Goal: Task Accomplishment & Management: Complete application form

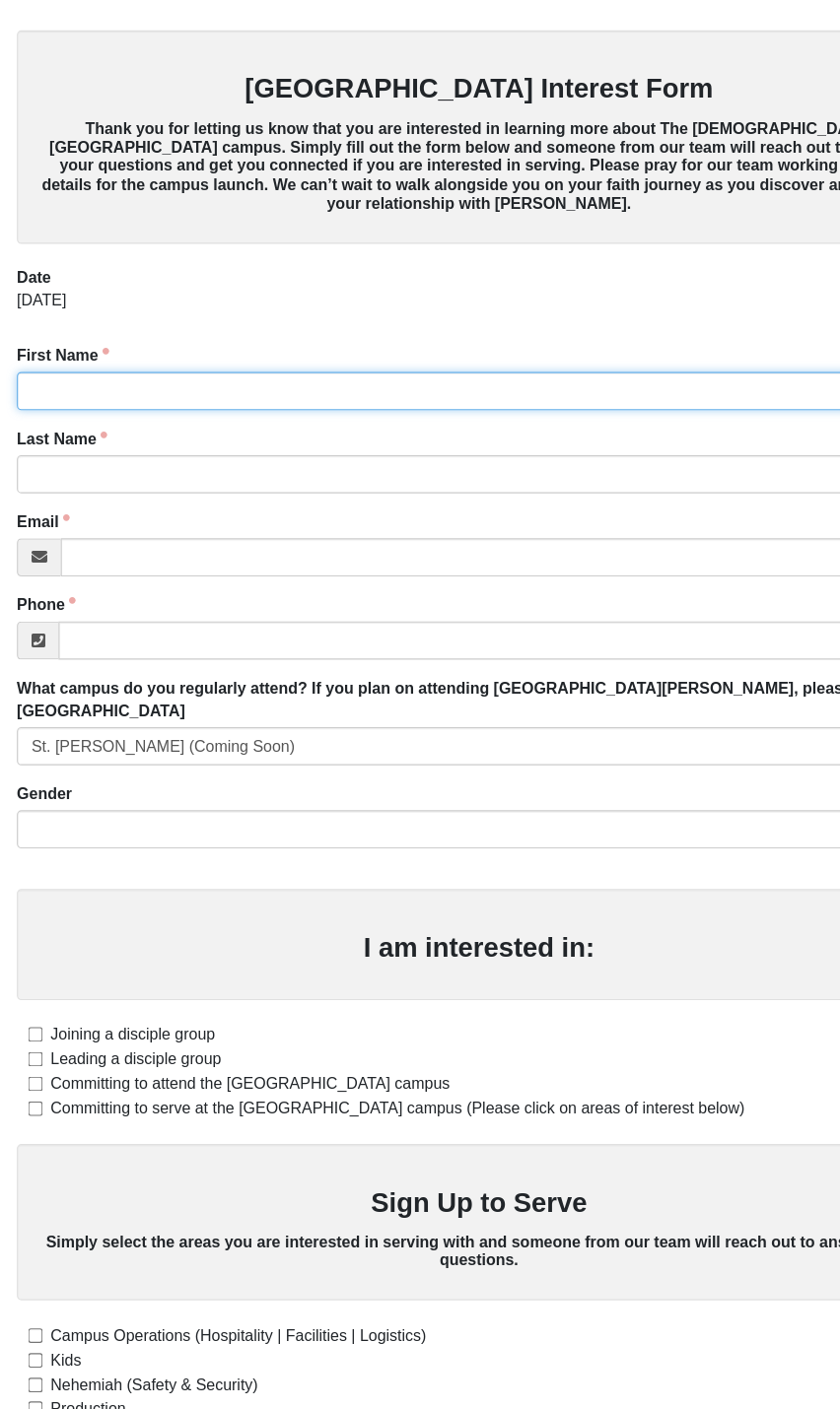
click at [175, 354] on input "First Name" at bounding box center [420, 343] width 810 height 34
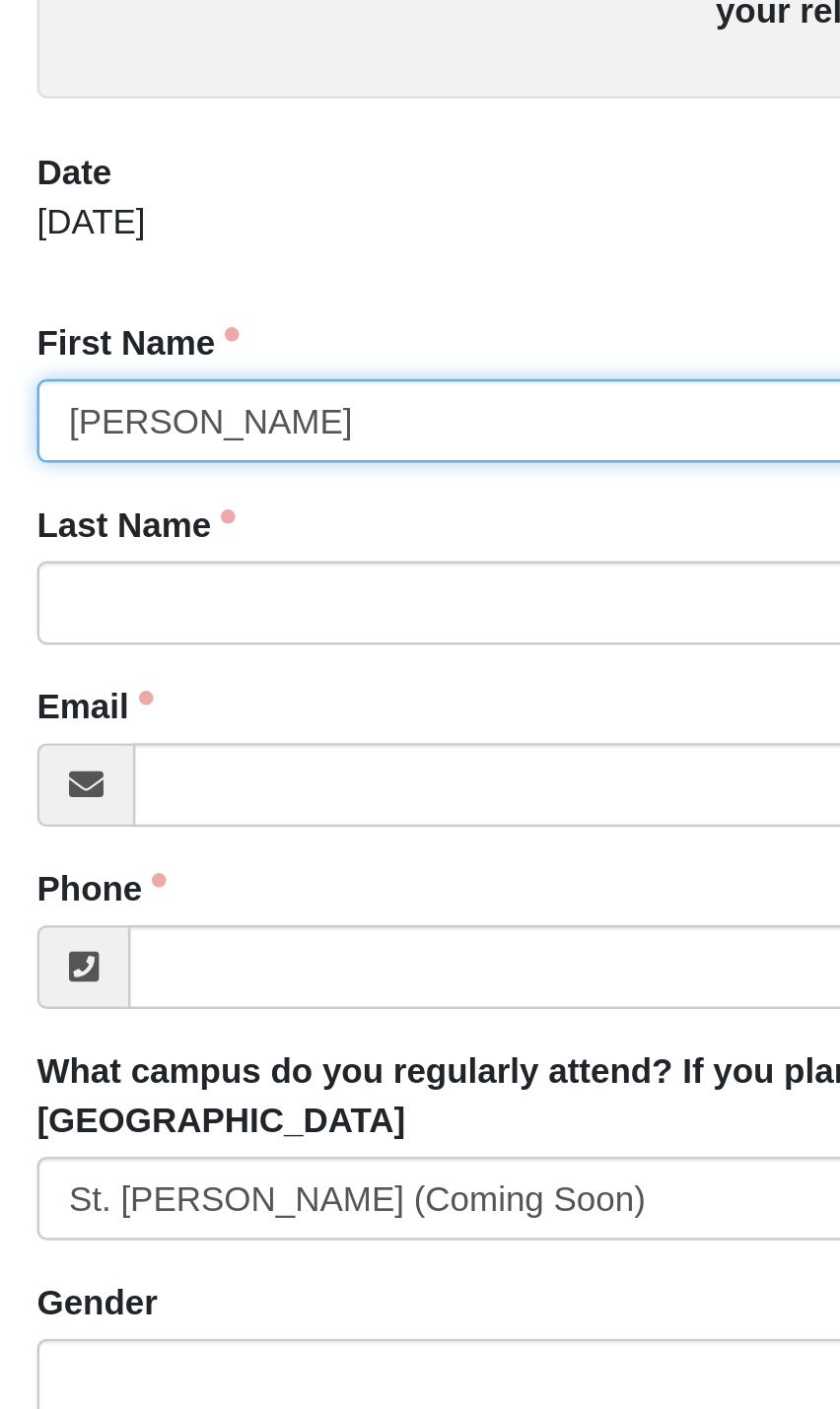
type input "[PERSON_NAME]"
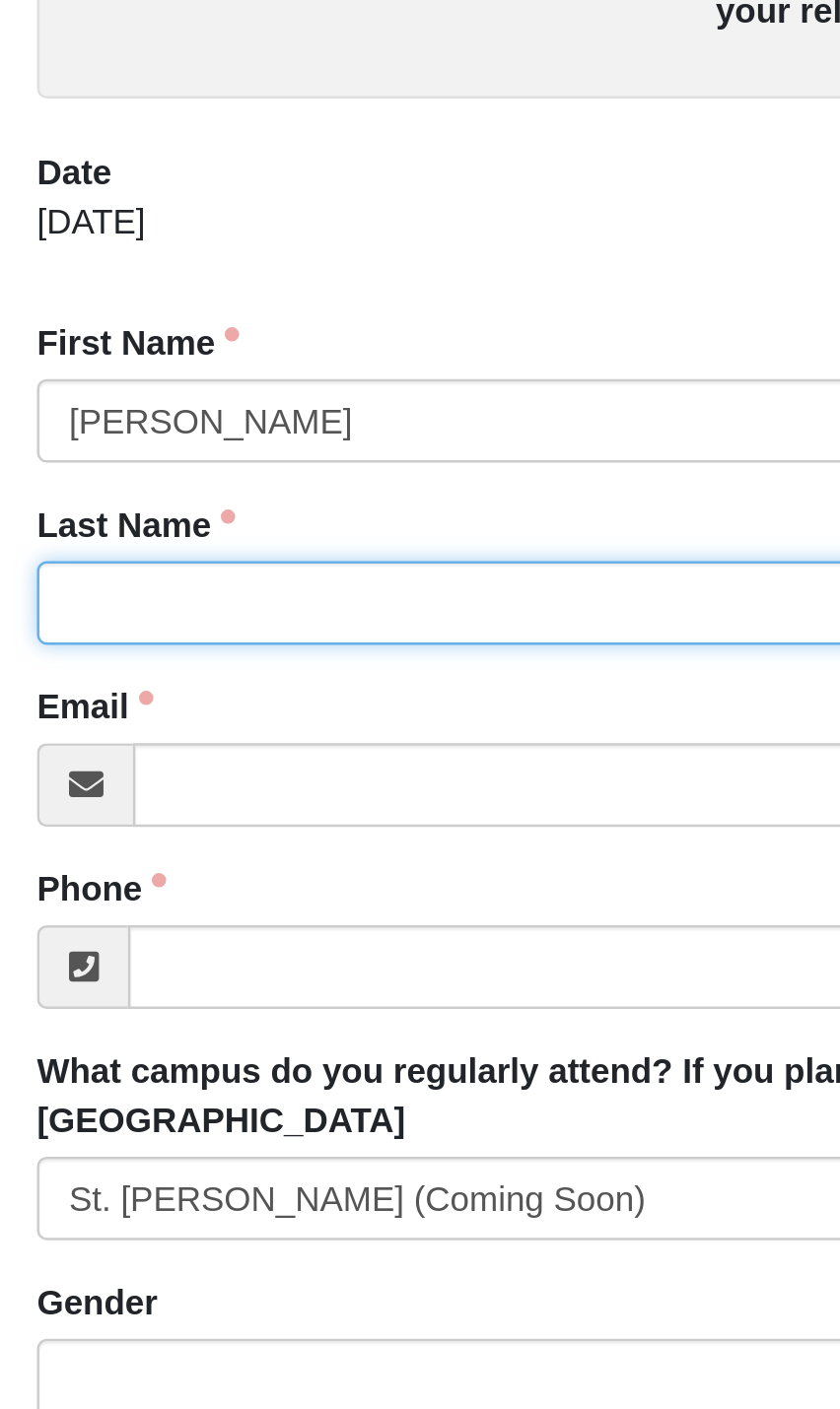
click at [130, 399] on input "Last Name" at bounding box center [420, 416] width 810 height 34
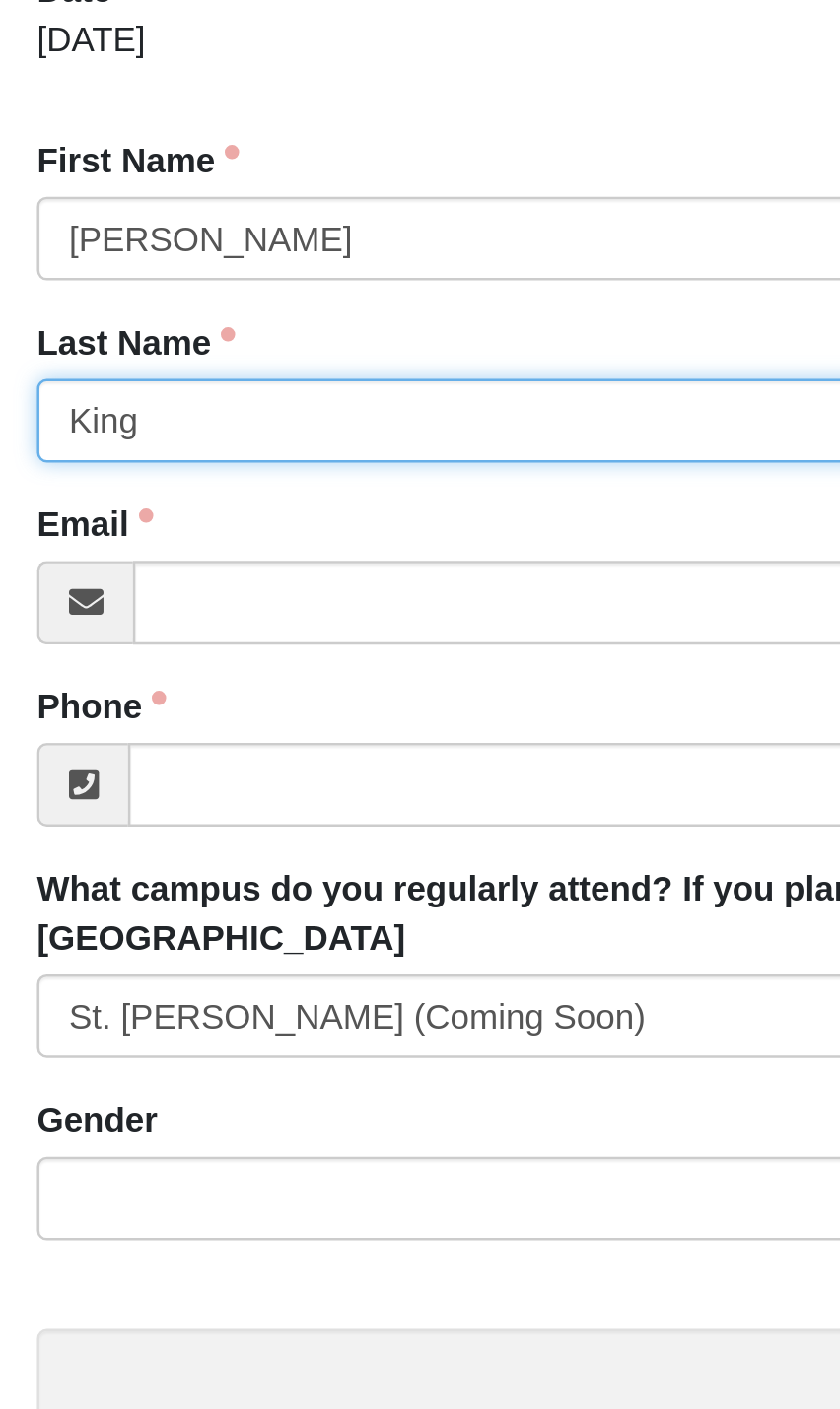
type input "King"
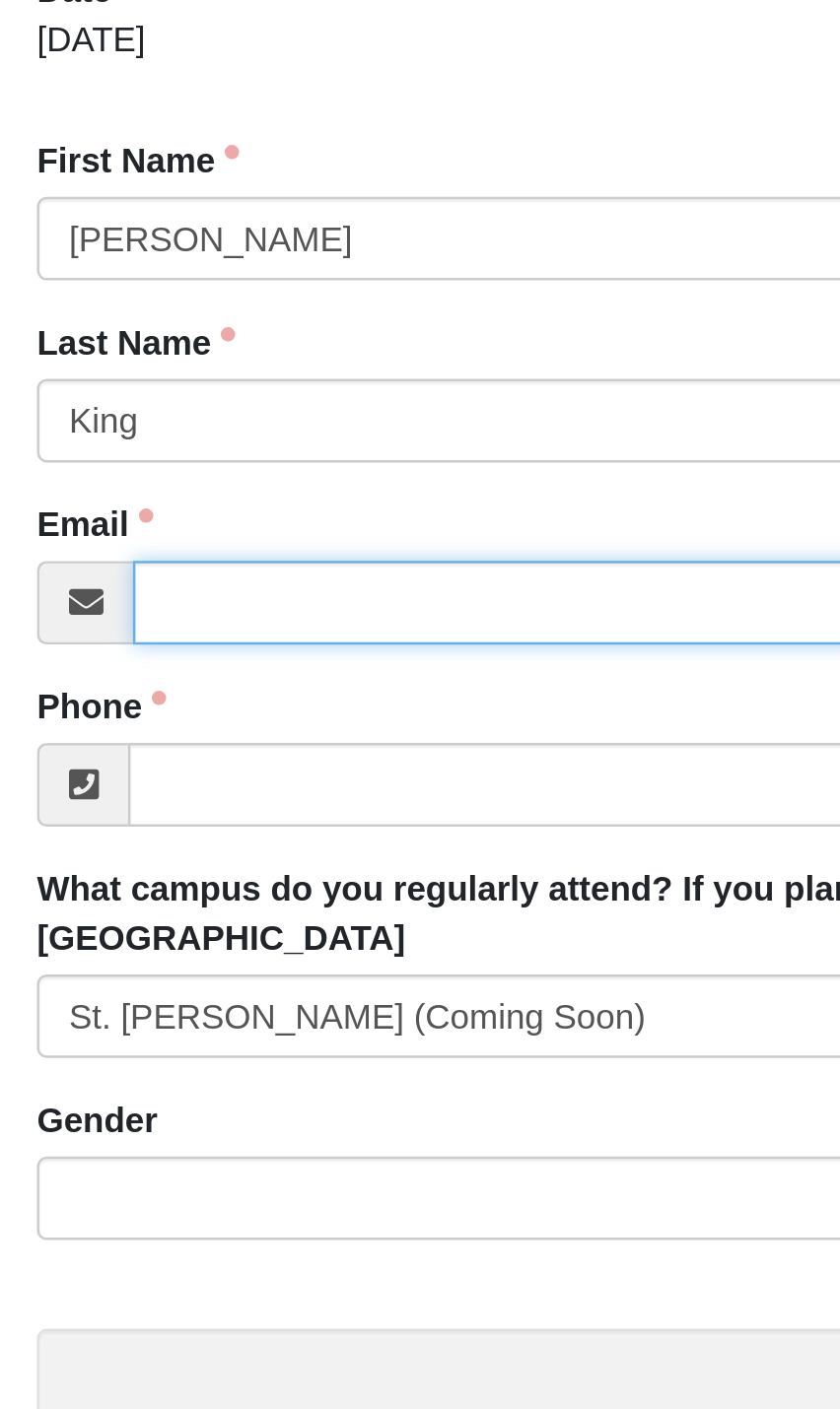
click at [119, 472] on input "Email" at bounding box center [439, 489] width 772 height 34
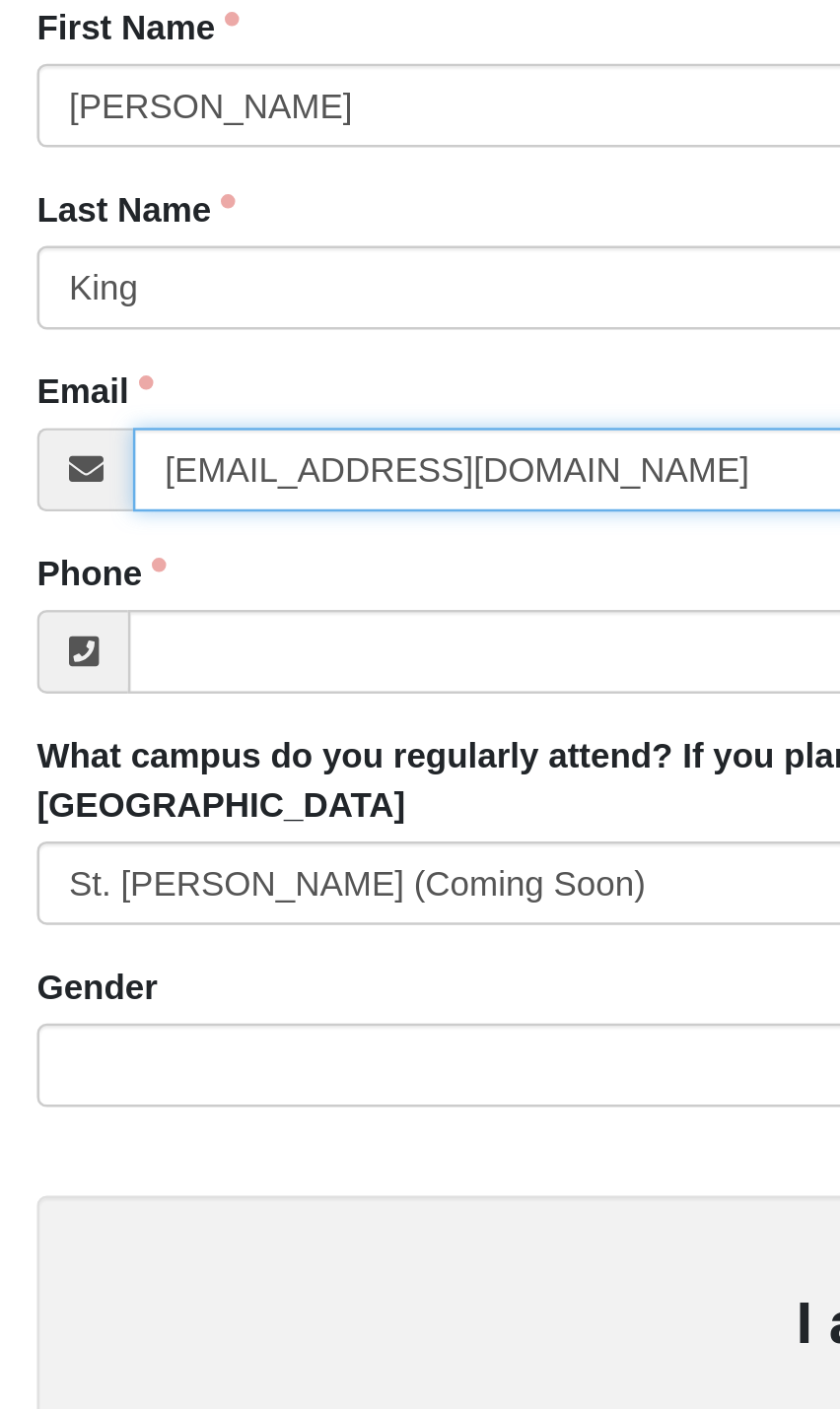
type input "[EMAIL_ADDRESS][DOMAIN_NAME]"
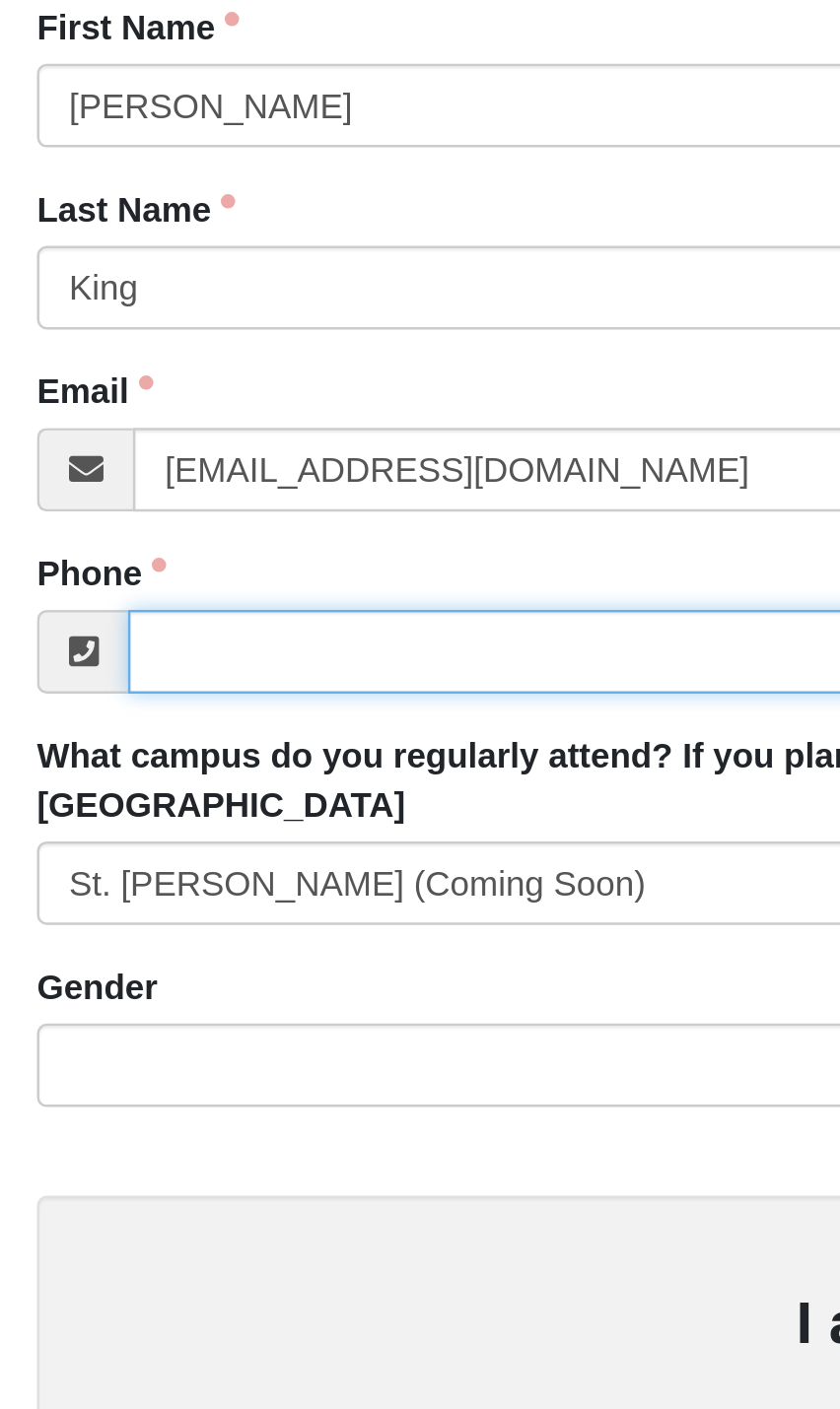
click at [112, 545] on input "Phone" at bounding box center [438, 562] width 774 height 34
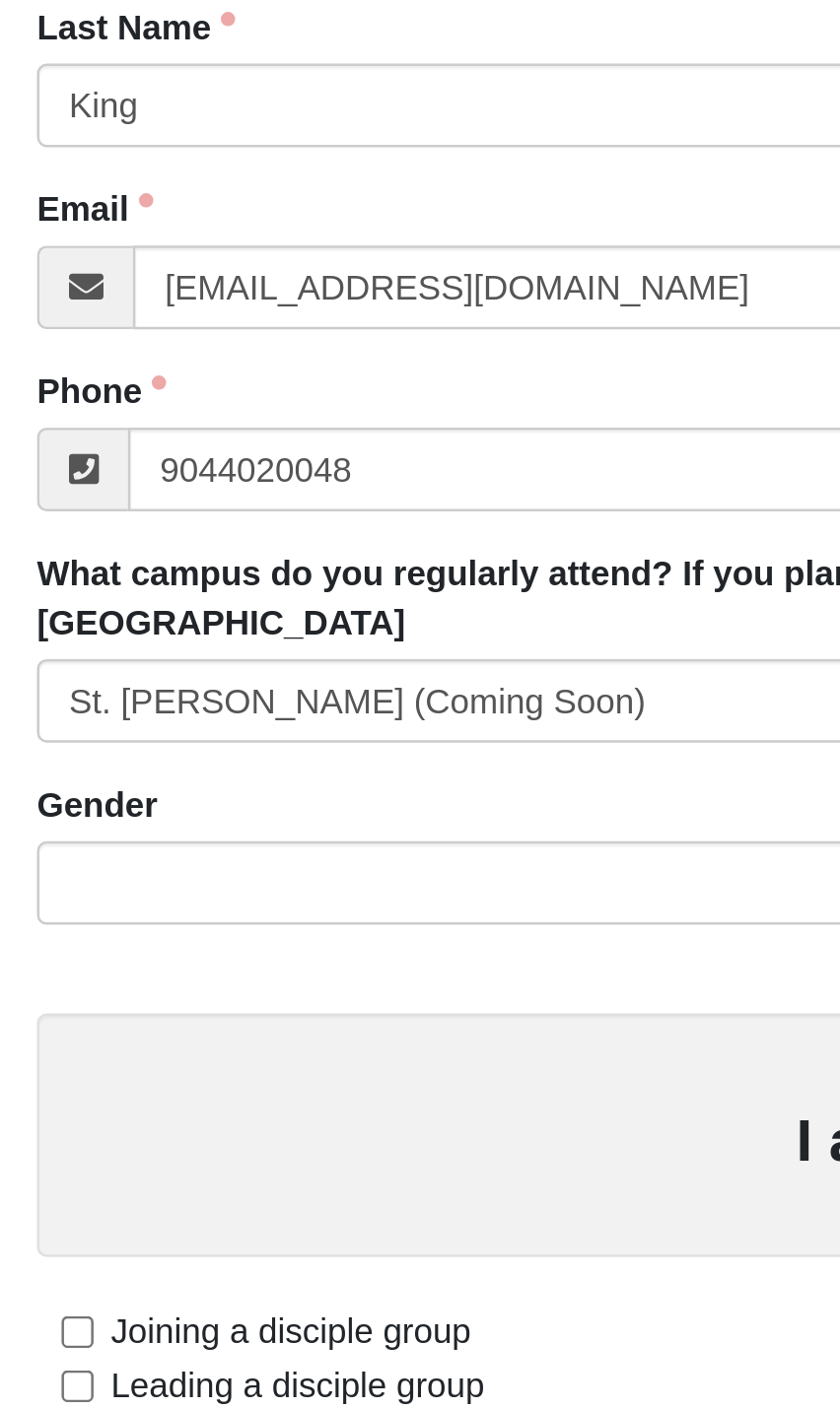
type input "[PHONE_NUMBER]"
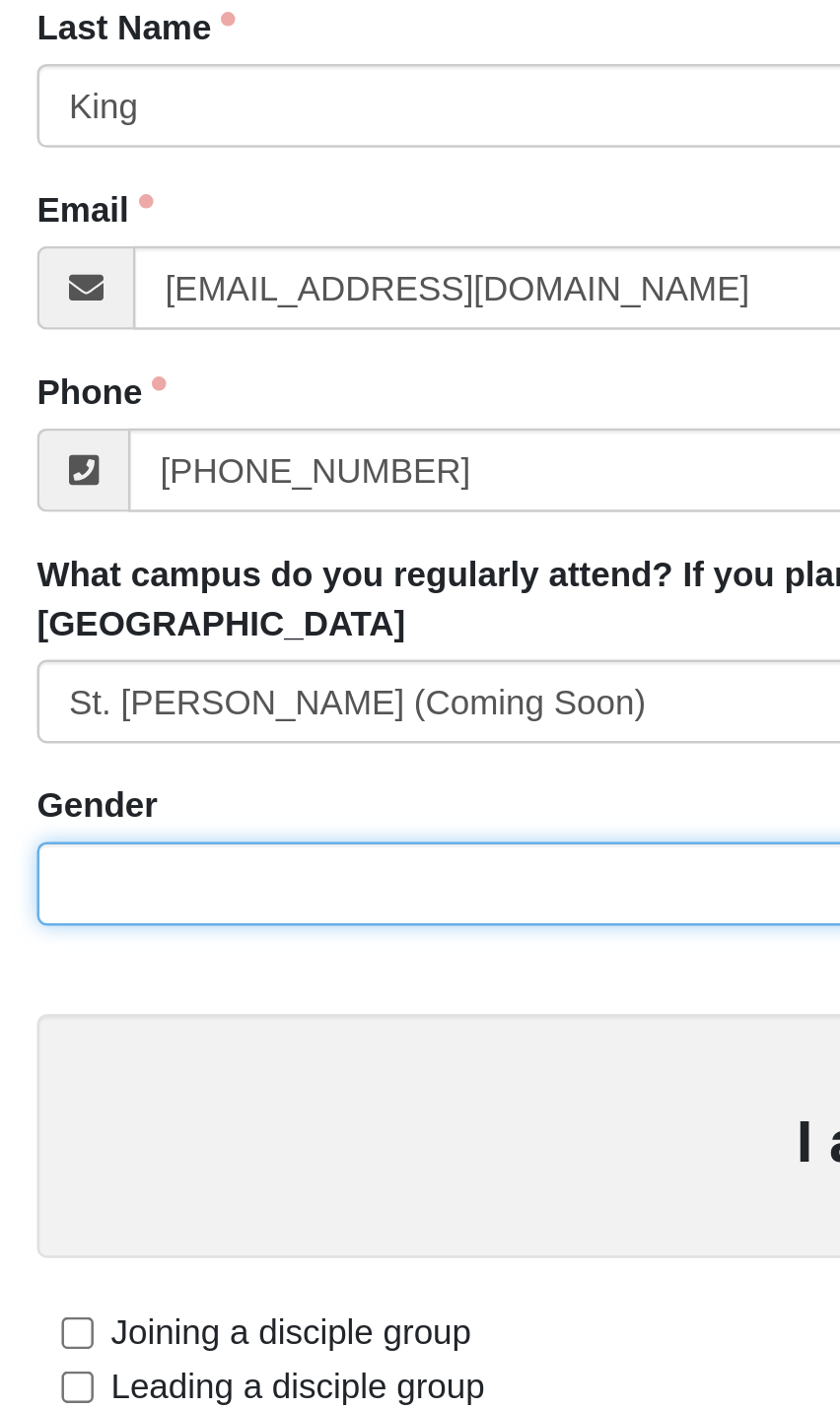
click at [107, 710] on select "[DEMOGRAPHIC_DATA] [DEMOGRAPHIC_DATA]" at bounding box center [420, 727] width 810 height 34
select select "2"
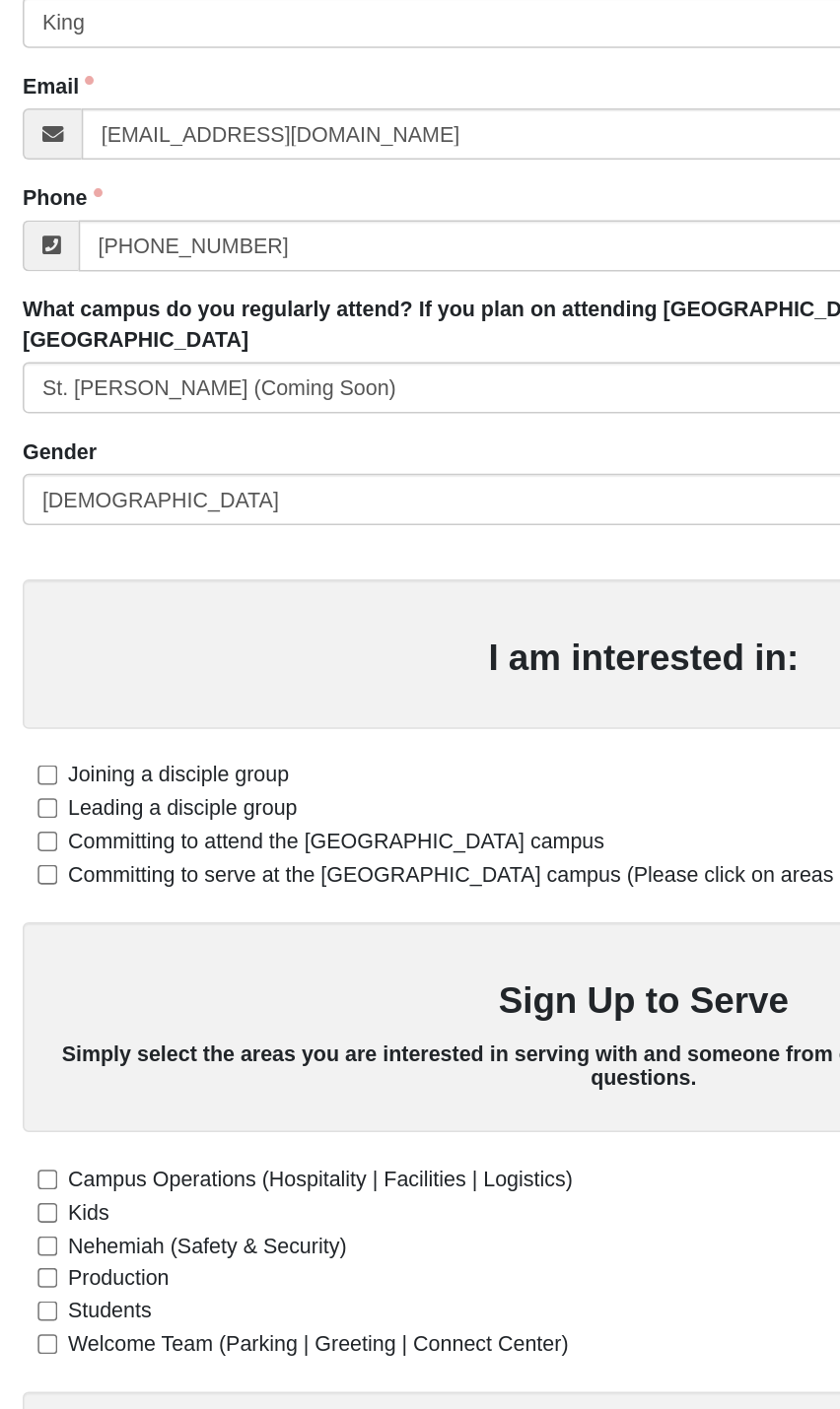
click at [36, 900] on input "Joining a disciple group" at bounding box center [31, 906] width 13 height 13
checkbox input "true"
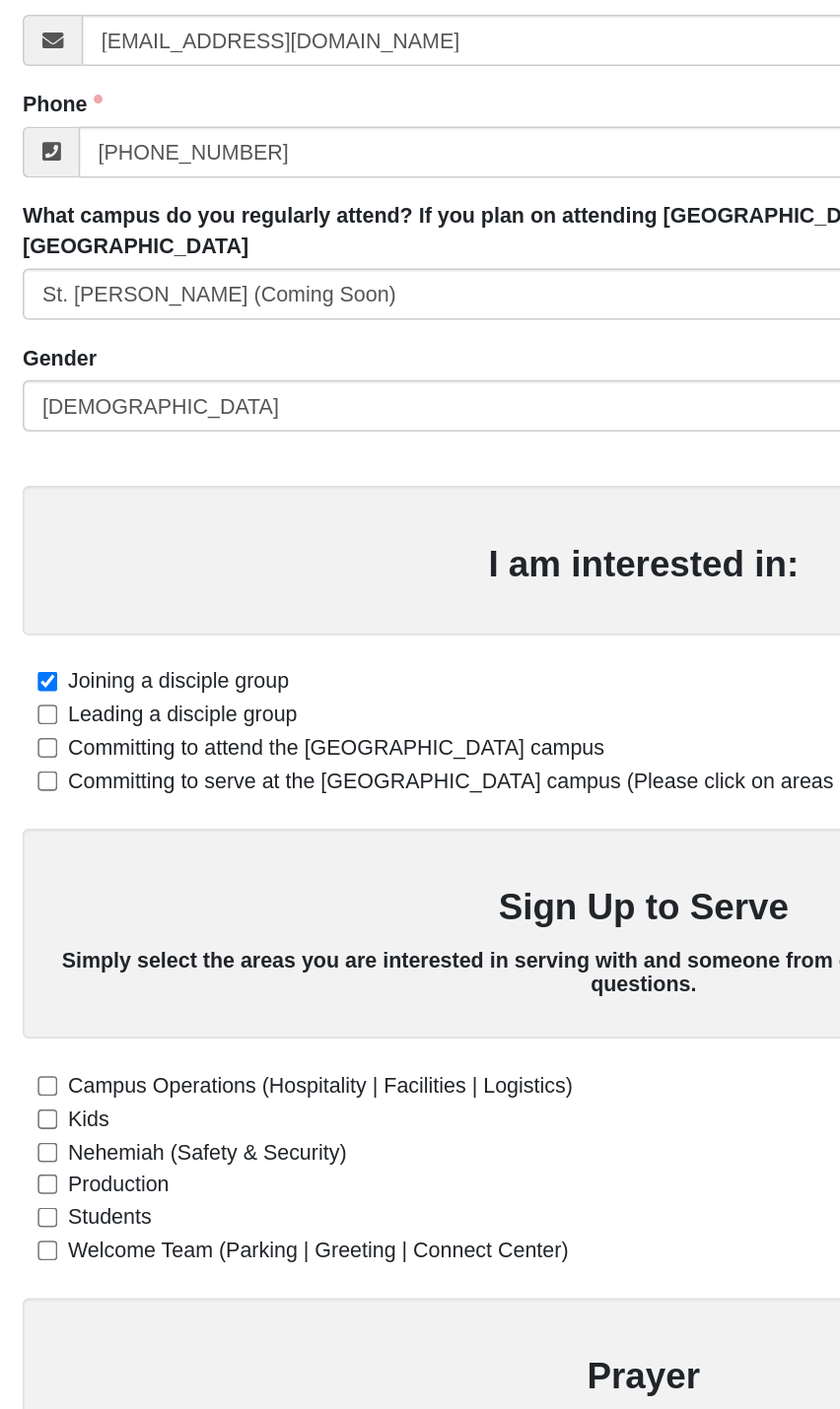
click at [33, 1272] on input "Welcome Team (Parking | Greeting | Connect Center)" at bounding box center [31, 1278] width 13 height 13
checkbox input "true"
click at [25, 966] on input "Committing to serve at the [GEOGRAPHIC_DATA] campus (Please click on areas of i…" at bounding box center [31, 972] width 13 height 13
checkbox input "true"
click at [36, 944] on input "Committing to attend the [GEOGRAPHIC_DATA] campus" at bounding box center [31, 950] width 13 height 13
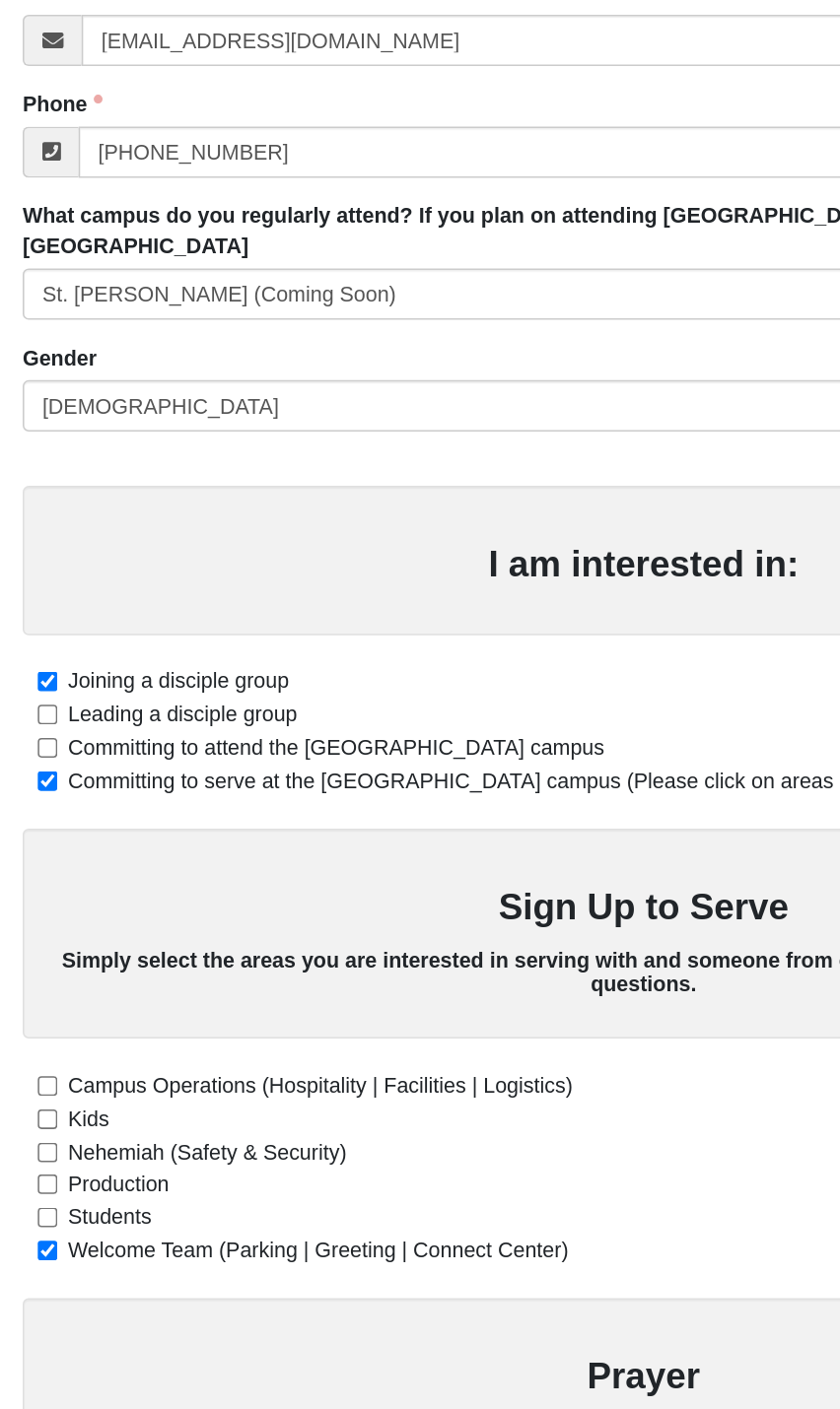
checkbox input "true"
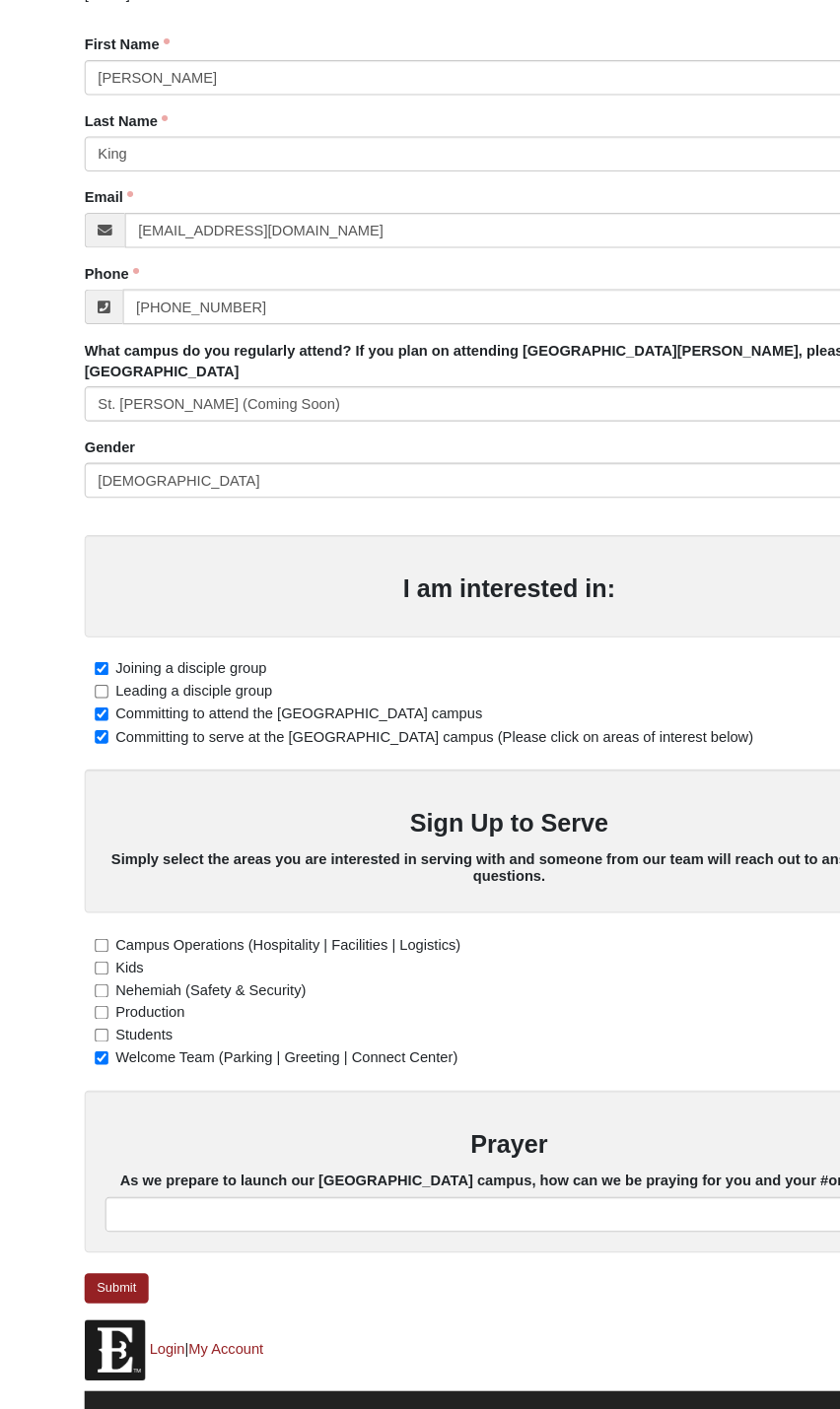
scroll to position [204, 0]
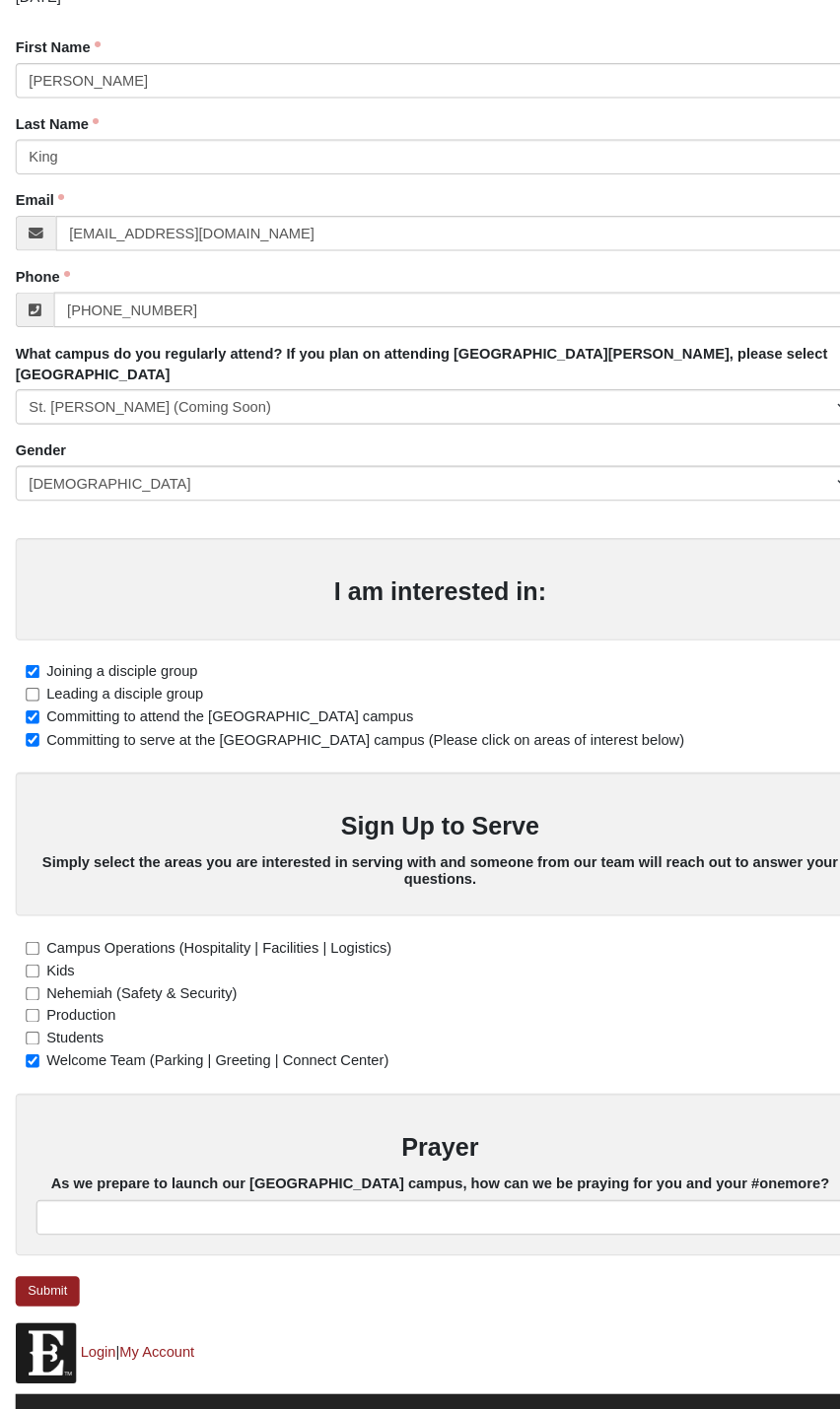
click at [48, 981] on span "Kids" at bounding box center [57, 988] width 27 height 16
click at [38, 983] on input "Kids" at bounding box center [31, 988] width 13 height 13
checkbox input "true"
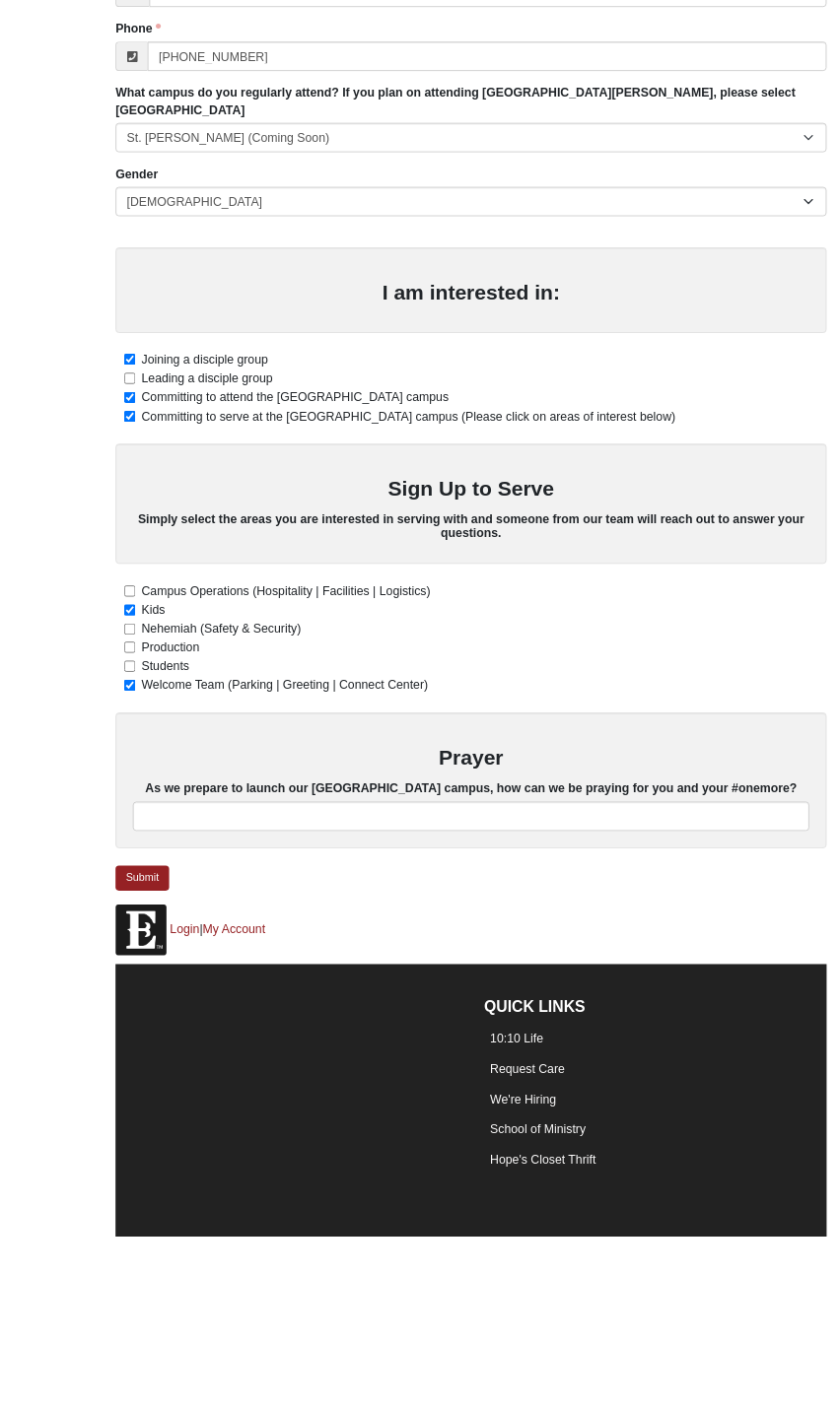
scroll to position [673, 0]
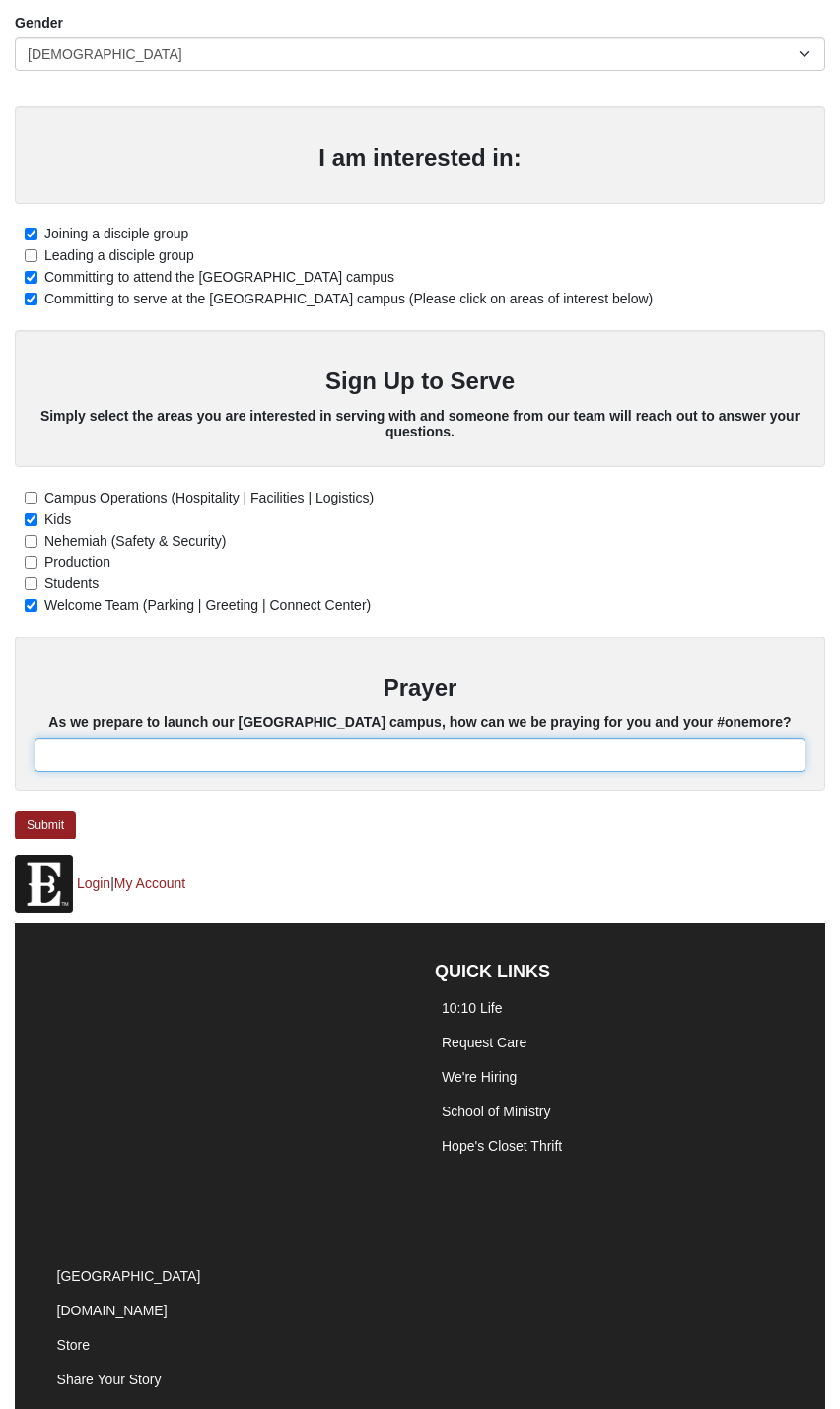
click at [151, 738] on input "text" at bounding box center [420, 755] width 771 height 34
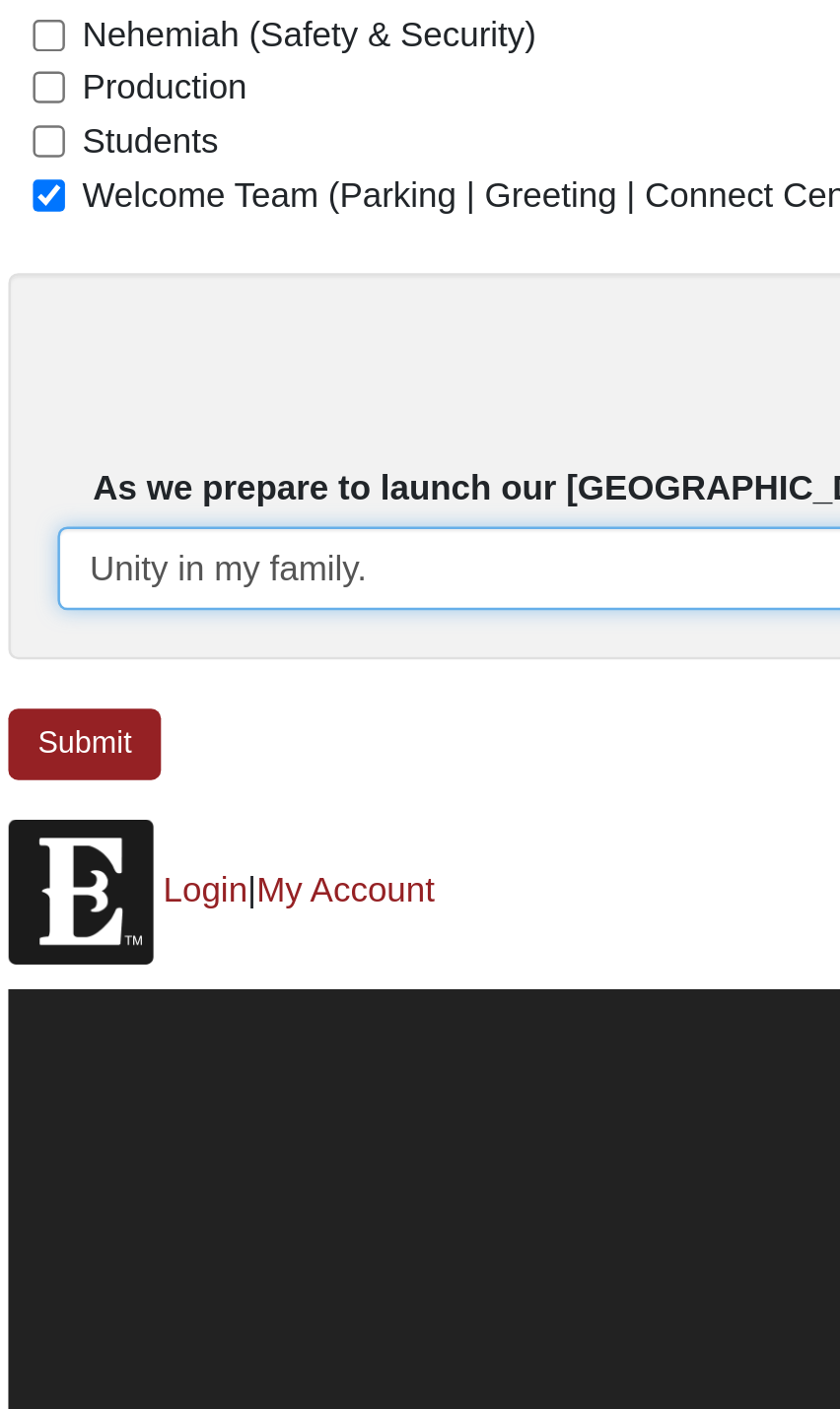
type input "Unity in my family."
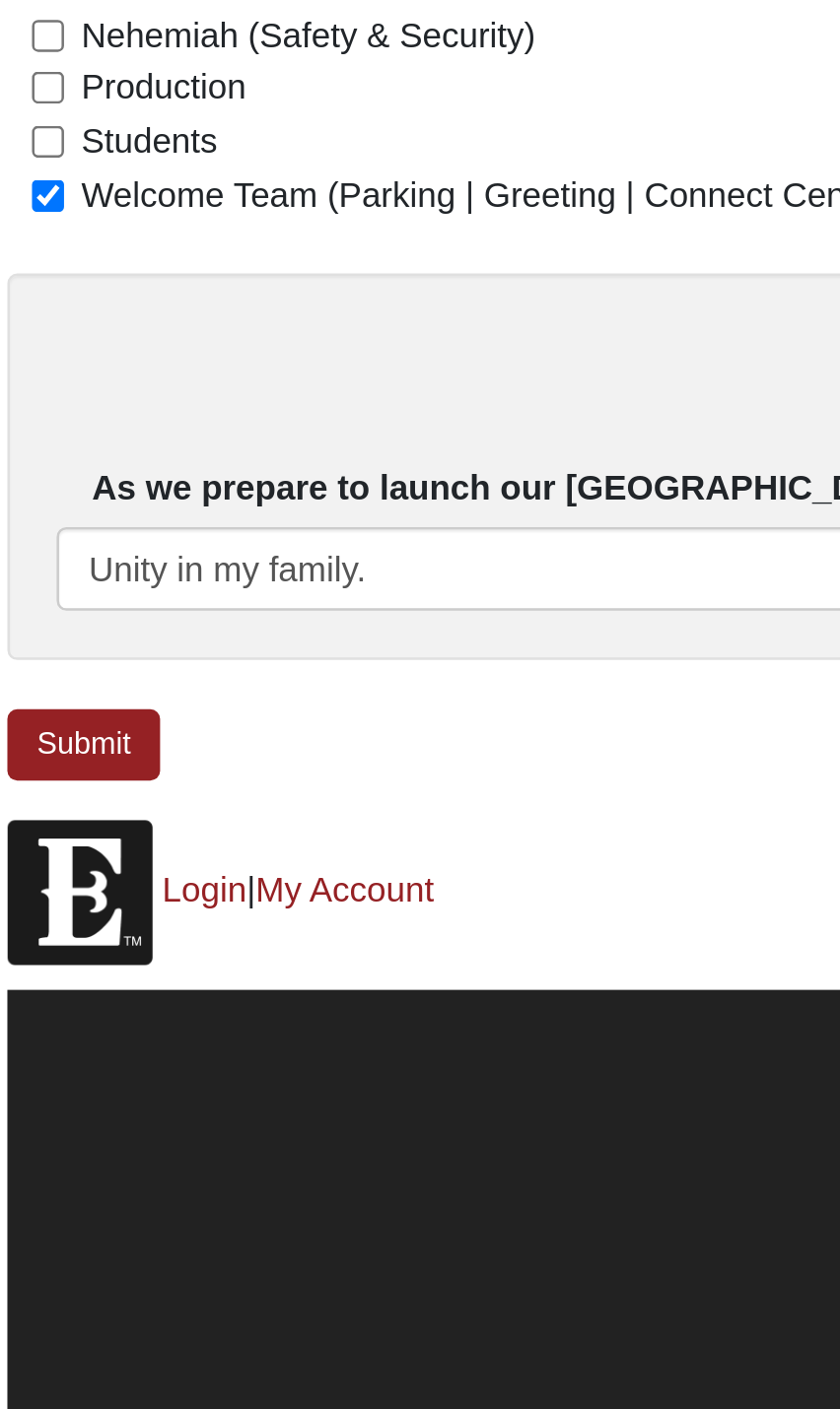
click at [32, 811] on link "Submit" at bounding box center [46, 825] width 61 height 29
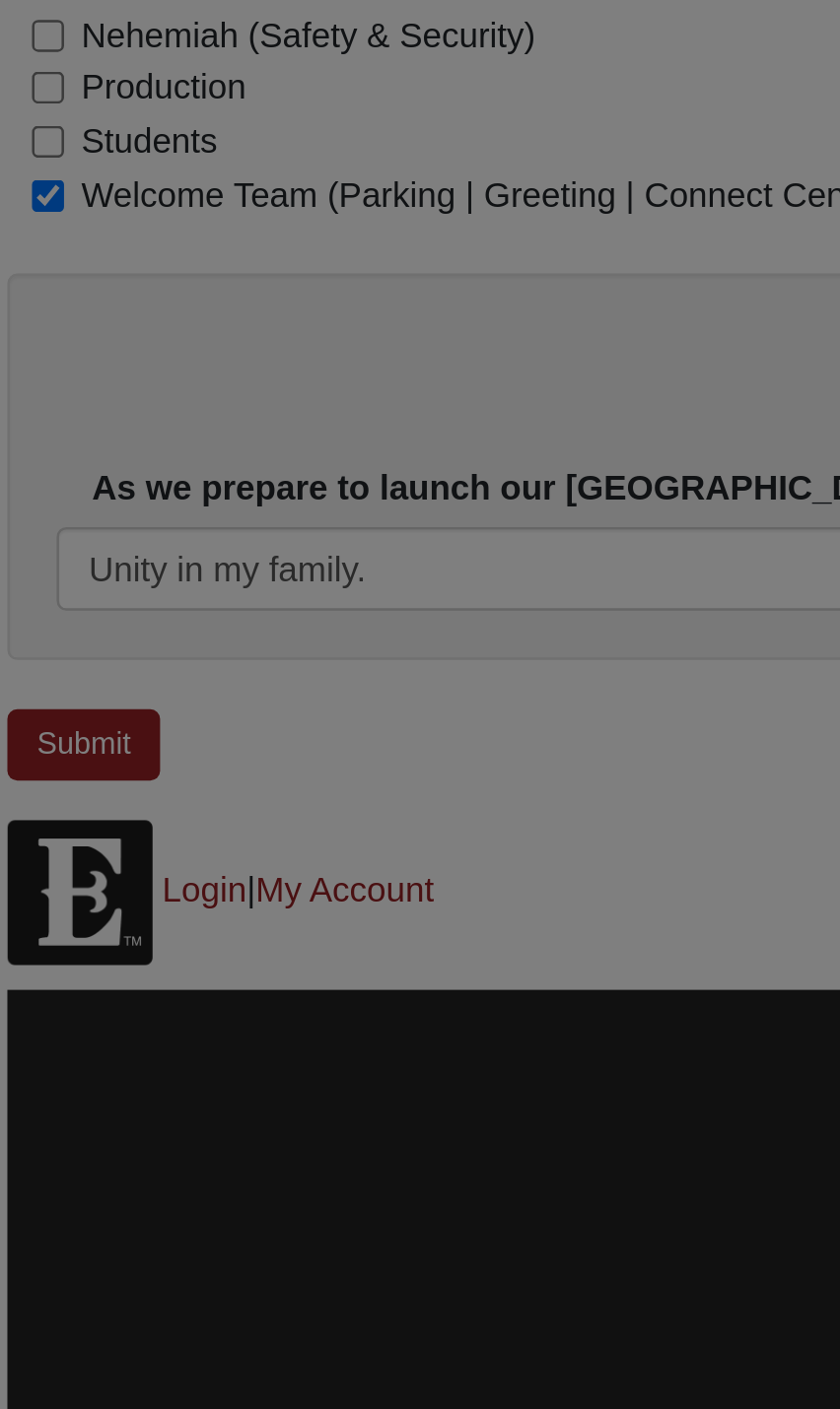
scroll to position [0, 0]
